Goal: Find specific page/section: Find specific page/section

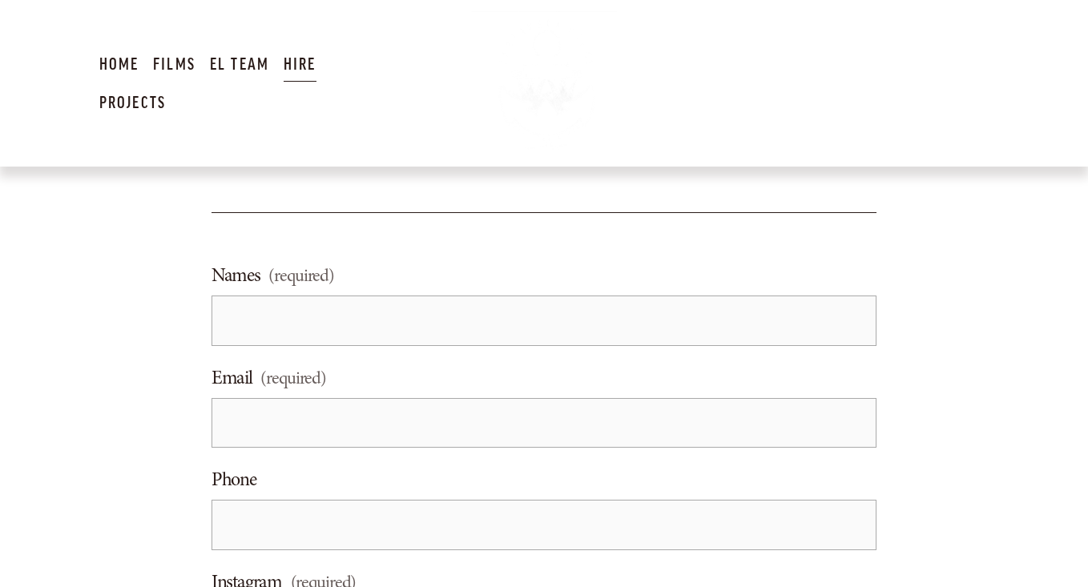
click at [100, 58] on link "Home" at bounding box center [119, 64] width 40 height 39
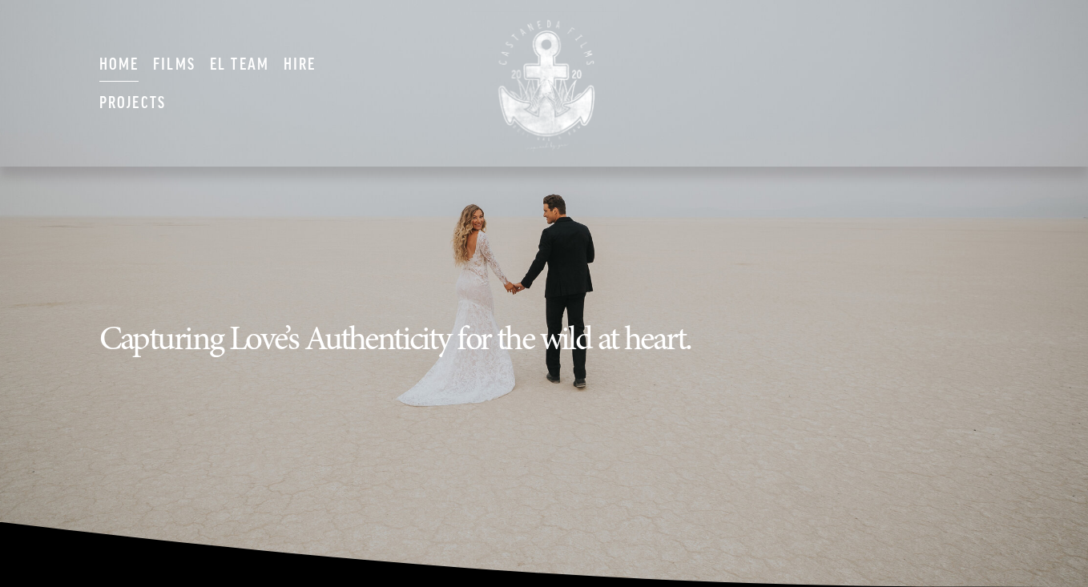
type input "***"
click at [294, 60] on link "Hire" at bounding box center [300, 64] width 33 height 39
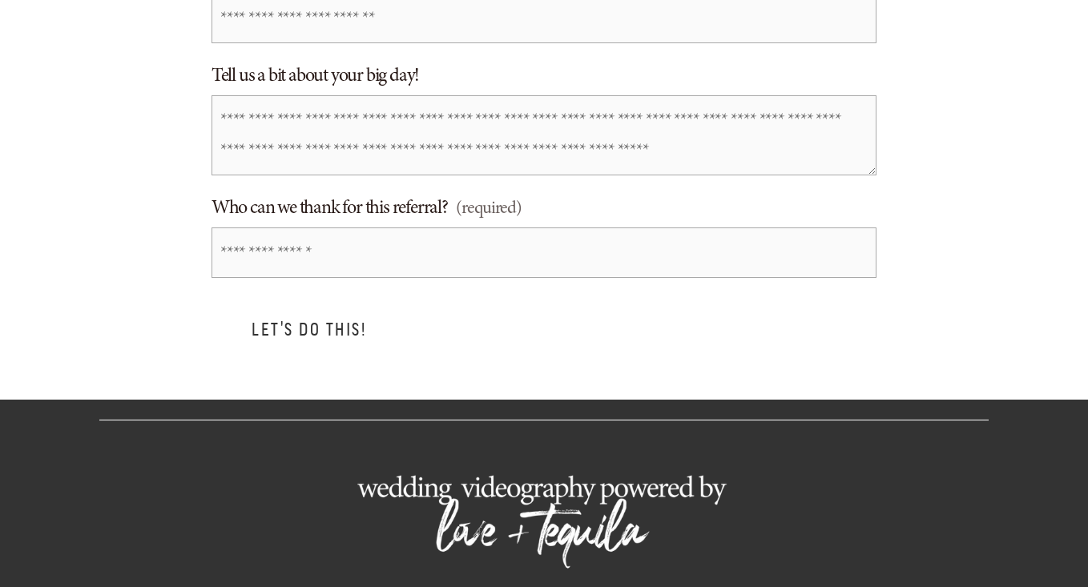
scroll to position [947, 0]
